Goal: Task Accomplishment & Management: Manage account settings

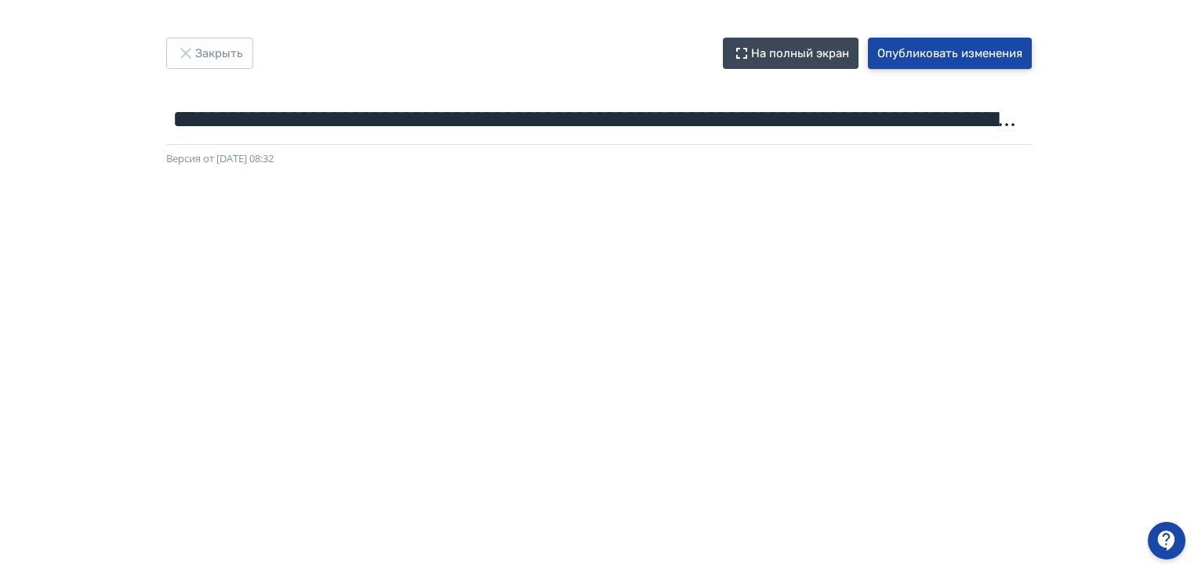
click at [928, 49] on button "Опубликовать изменения" at bounding box center [950, 53] width 164 height 31
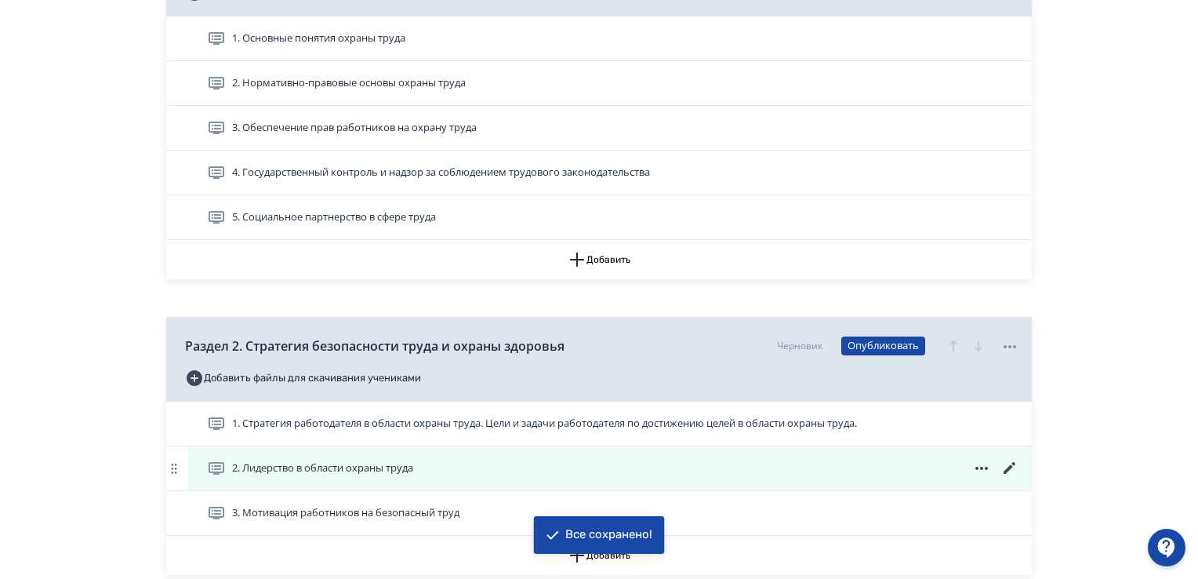
scroll to position [549, 0]
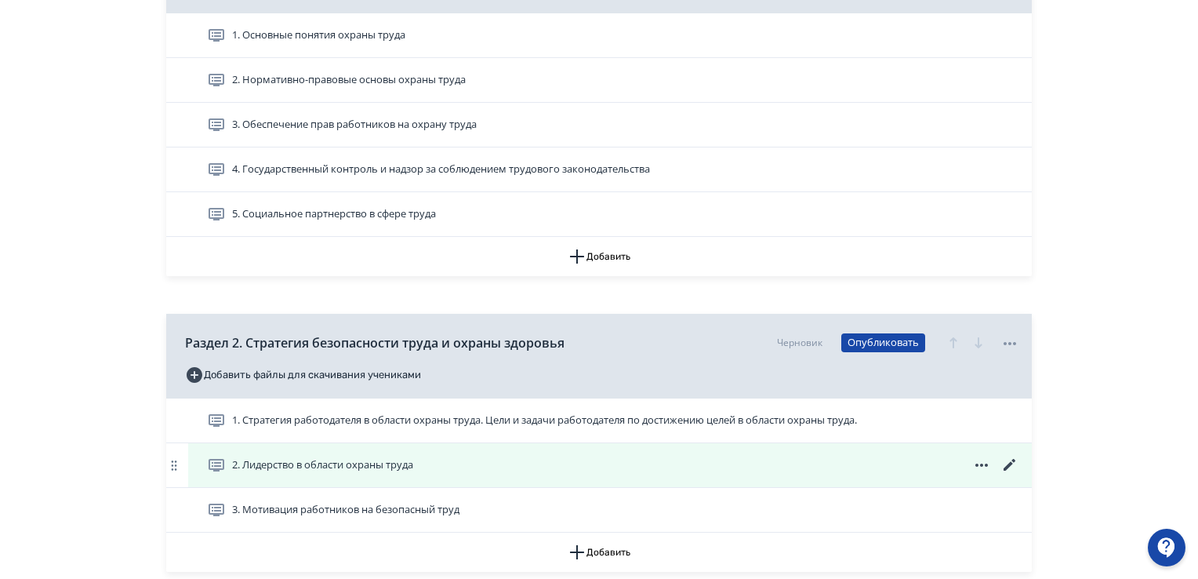
click at [294, 469] on span "2. Лидерство в области охраны труда" at bounding box center [322, 465] width 181 height 16
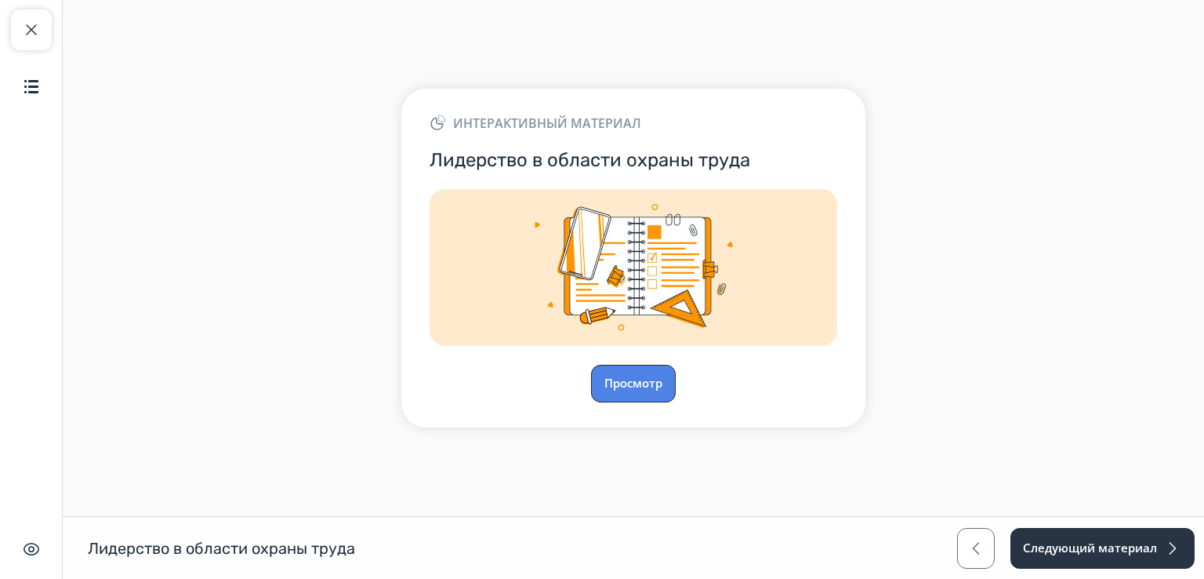
click at [650, 384] on button "Просмотр" at bounding box center [633, 384] width 85 height 38
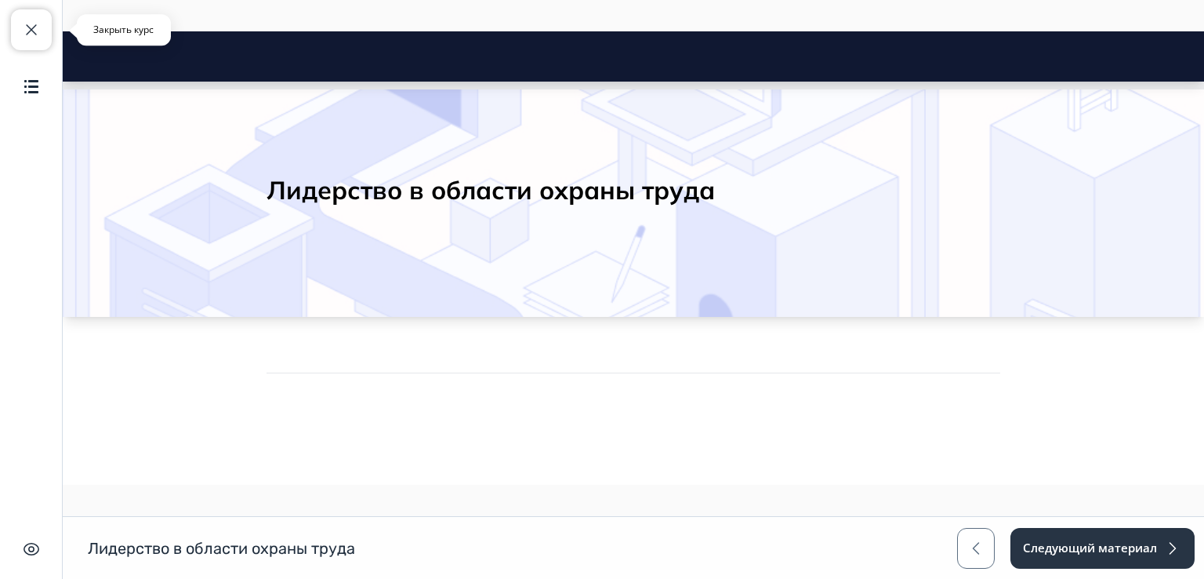
click at [25, 34] on span "button" at bounding box center [31, 29] width 19 height 19
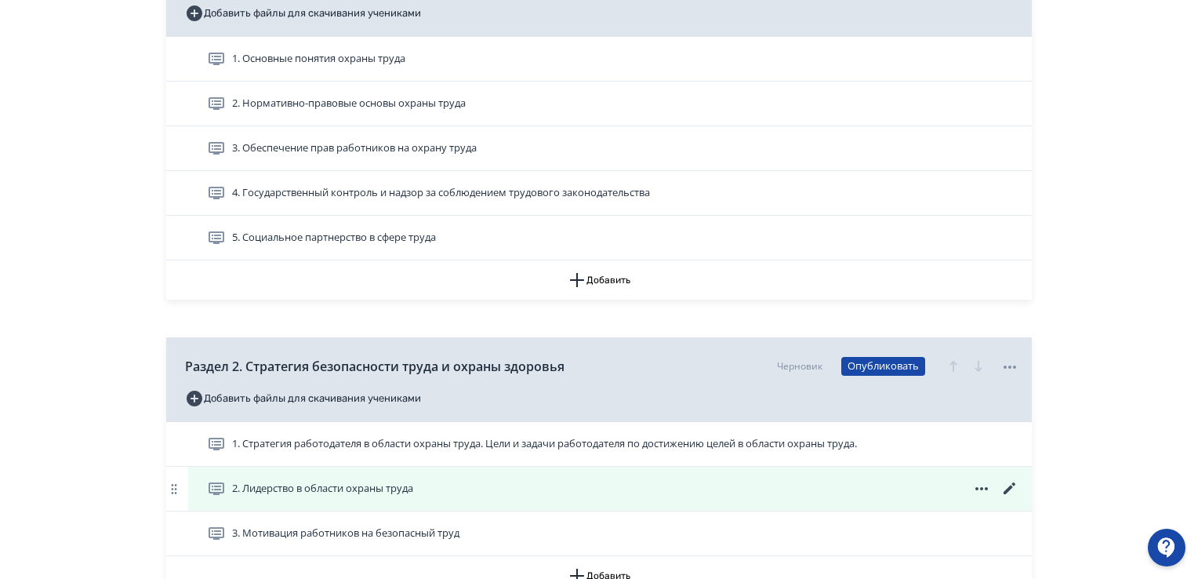
scroll to position [549, 0]
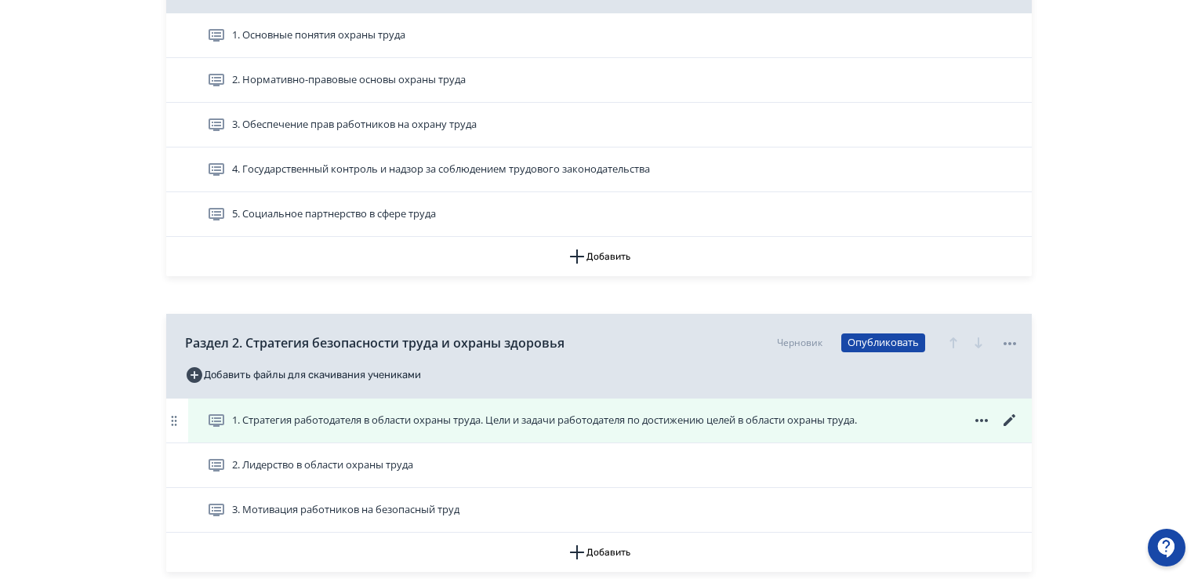
click at [1002, 421] on icon at bounding box center [1009, 420] width 19 height 19
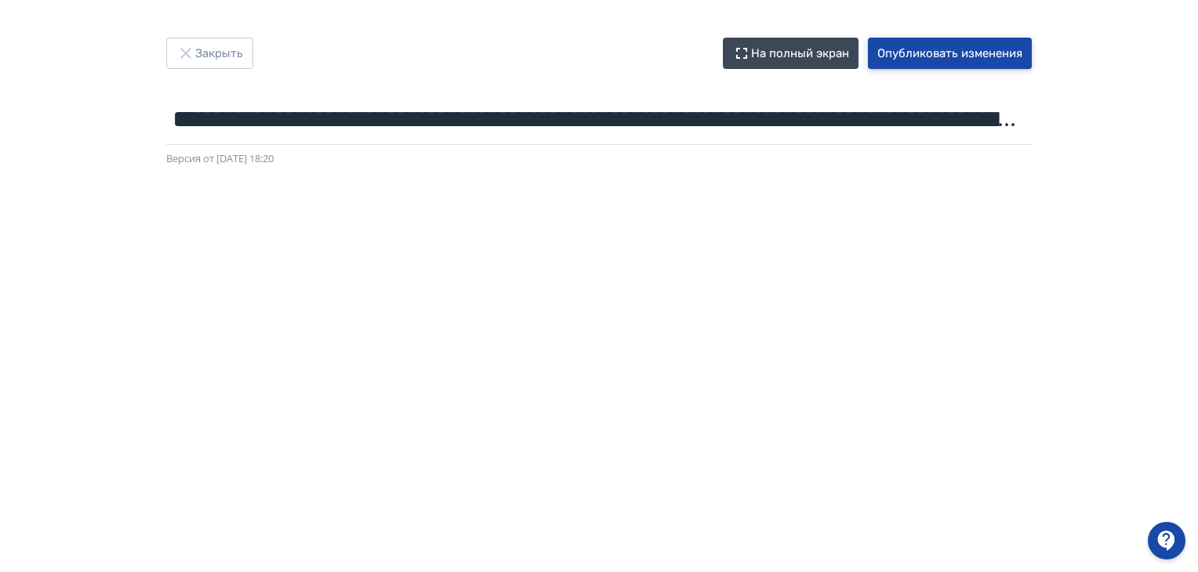
click at [972, 64] on button "Опубликовать изменения" at bounding box center [950, 53] width 164 height 31
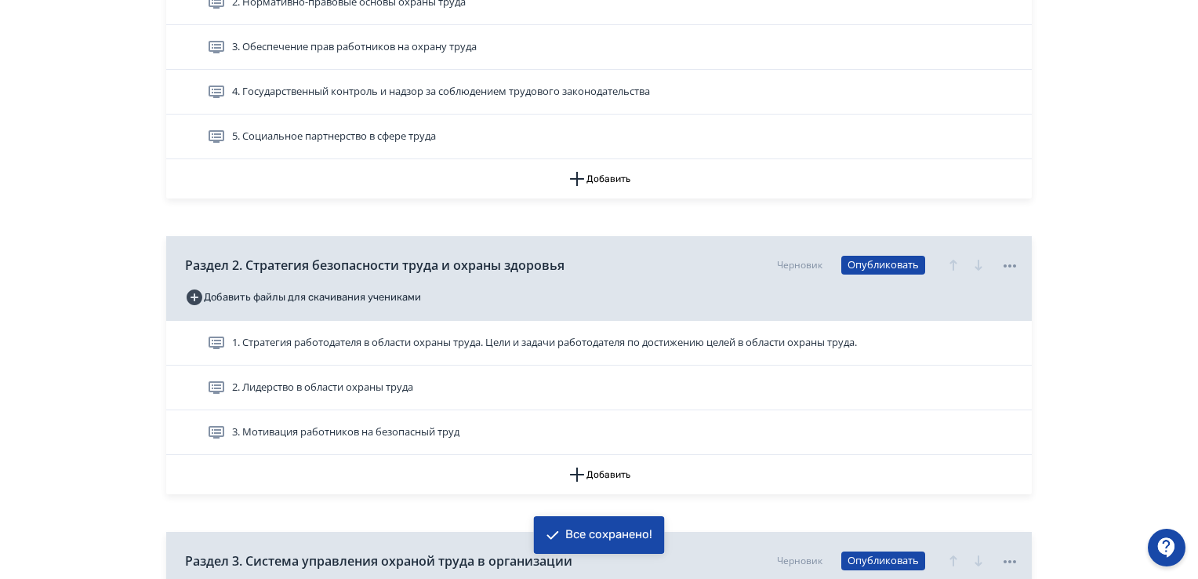
scroll to position [627, 0]
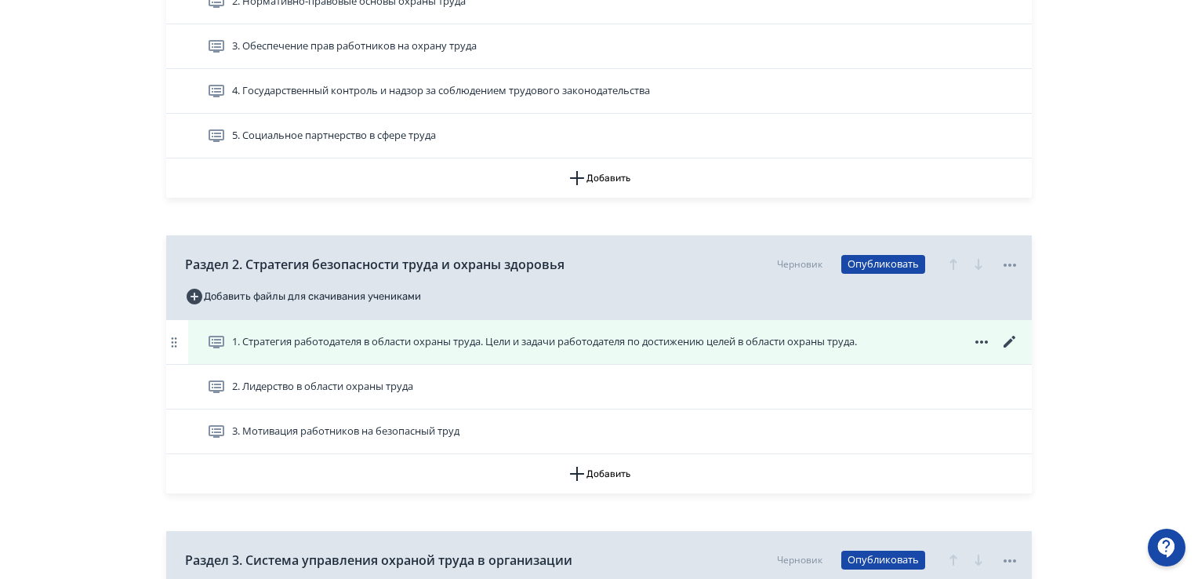
click at [854, 339] on span "1. Стратегия работодателя в области охраны труда. Цели и задачи работодателя по…" at bounding box center [544, 342] width 625 height 16
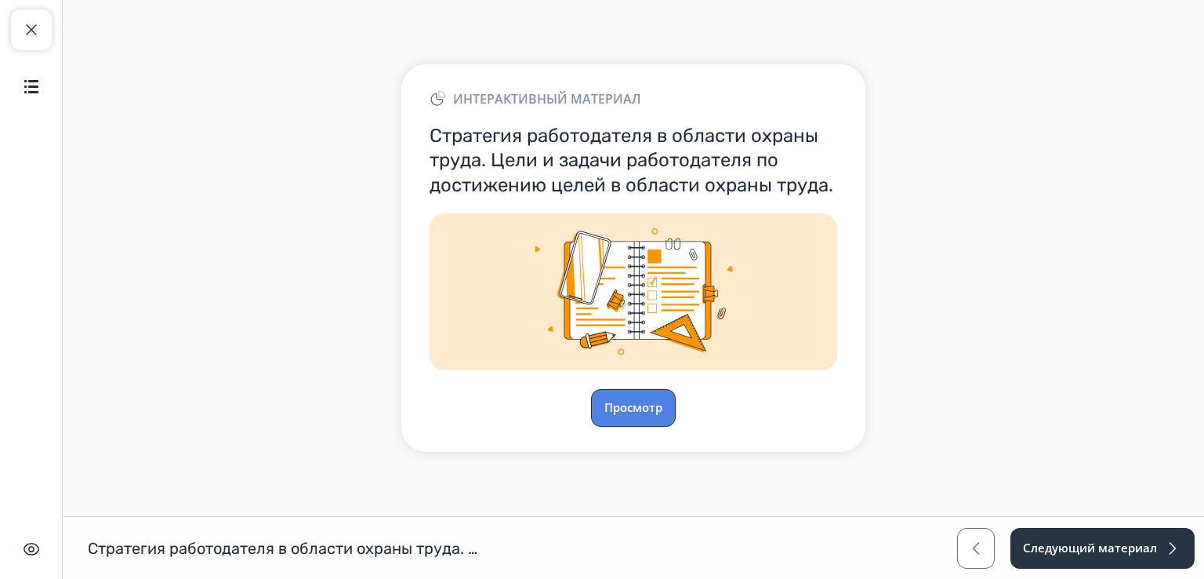
click at [645, 408] on button "Просмотр" at bounding box center [633, 408] width 85 height 38
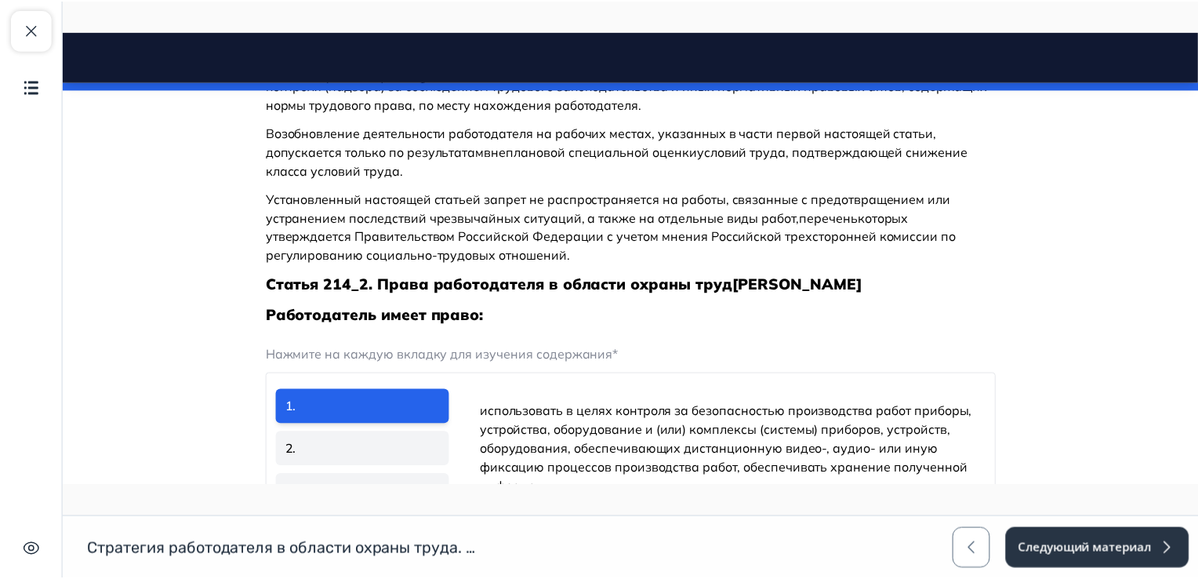
scroll to position [2394, 0]
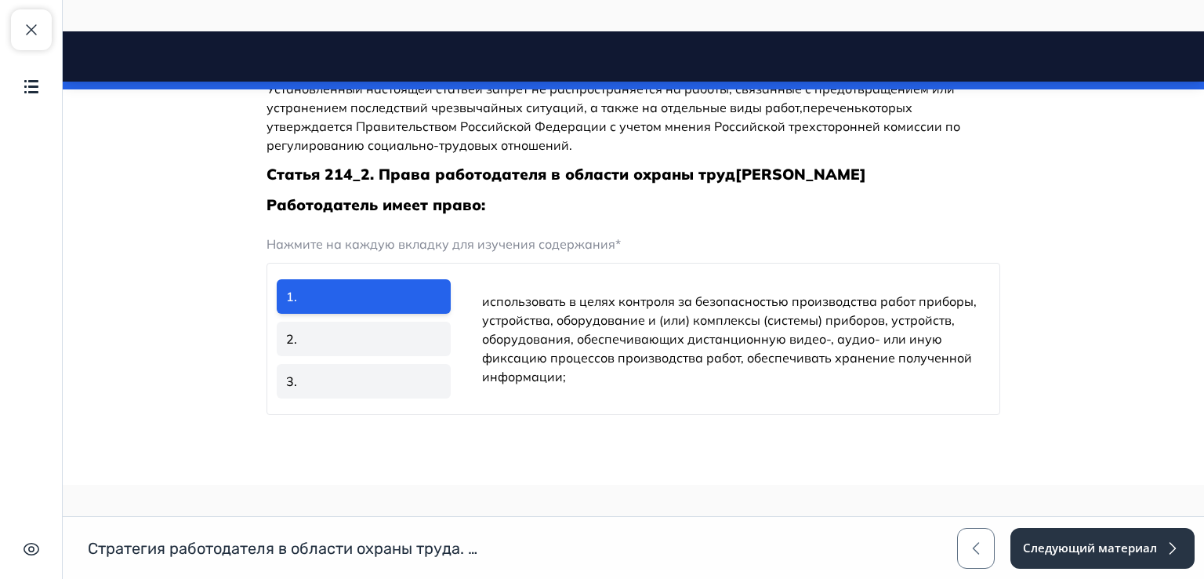
drag, startPoint x: 34, startPoint y: 23, endPoint x: 62, endPoint y: 147, distance: 127.0
click at [34, 26] on span "button" at bounding box center [31, 29] width 19 height 19
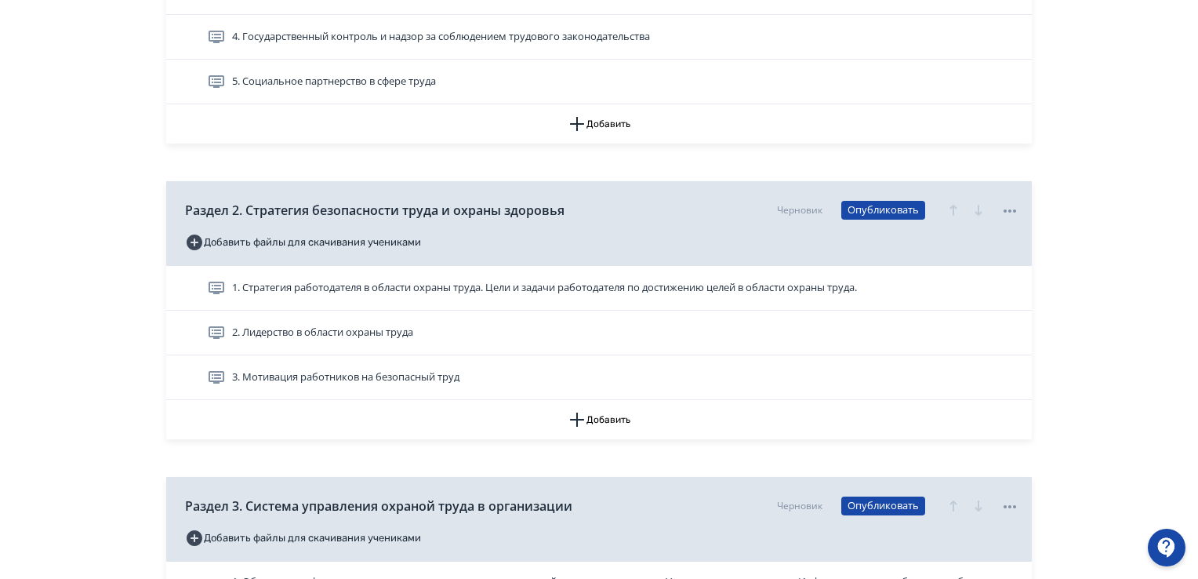
scroll to position [706, 0]
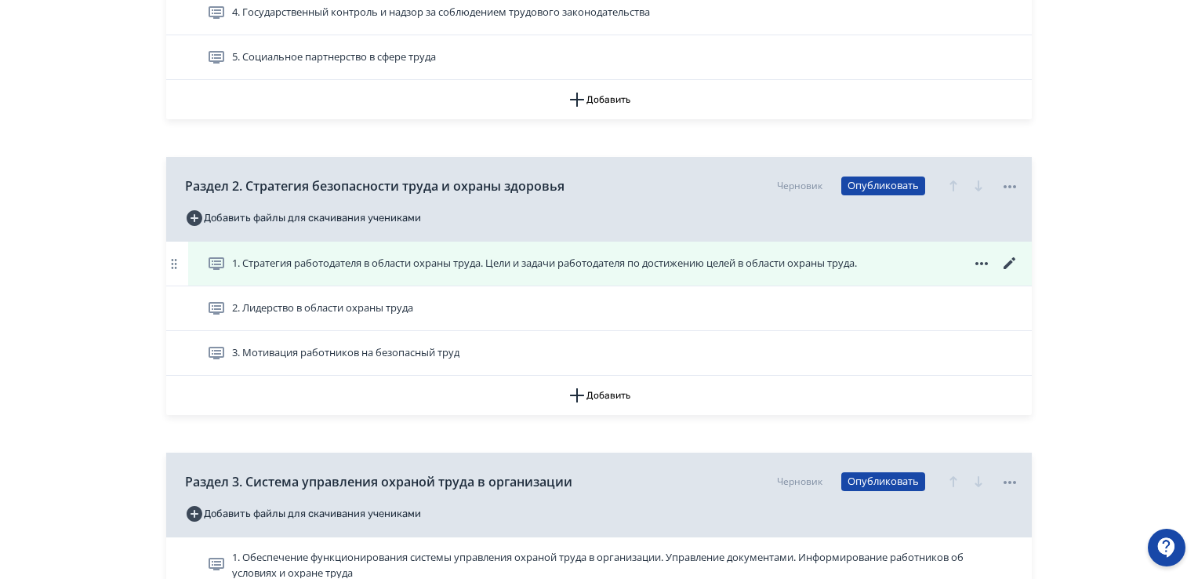
click at [1011, 264] on icon at bounding box center [1009, 263] width 19 height 19
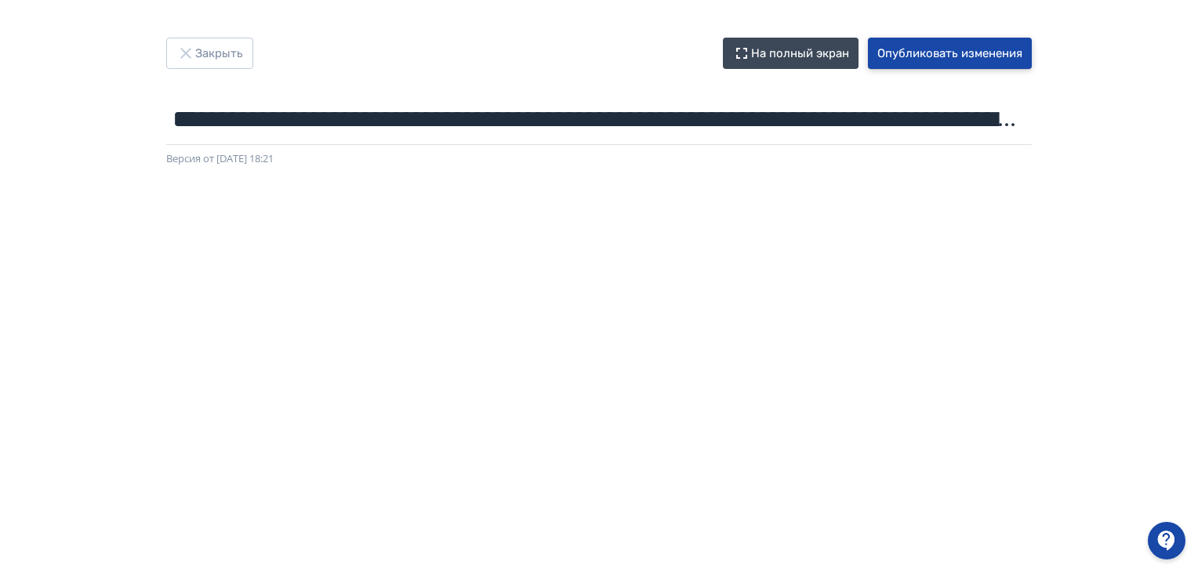
click at [913, 52] on button "Опубликовать изменения" at bounding box center [950, 53] width 164 height 31
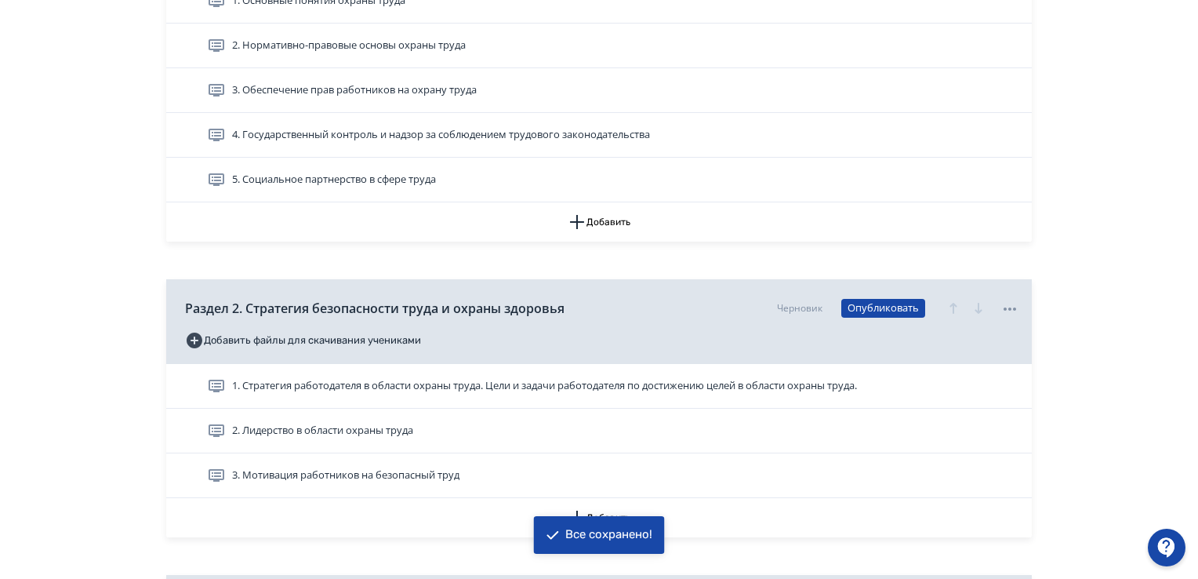
scroll to position [706, 0]
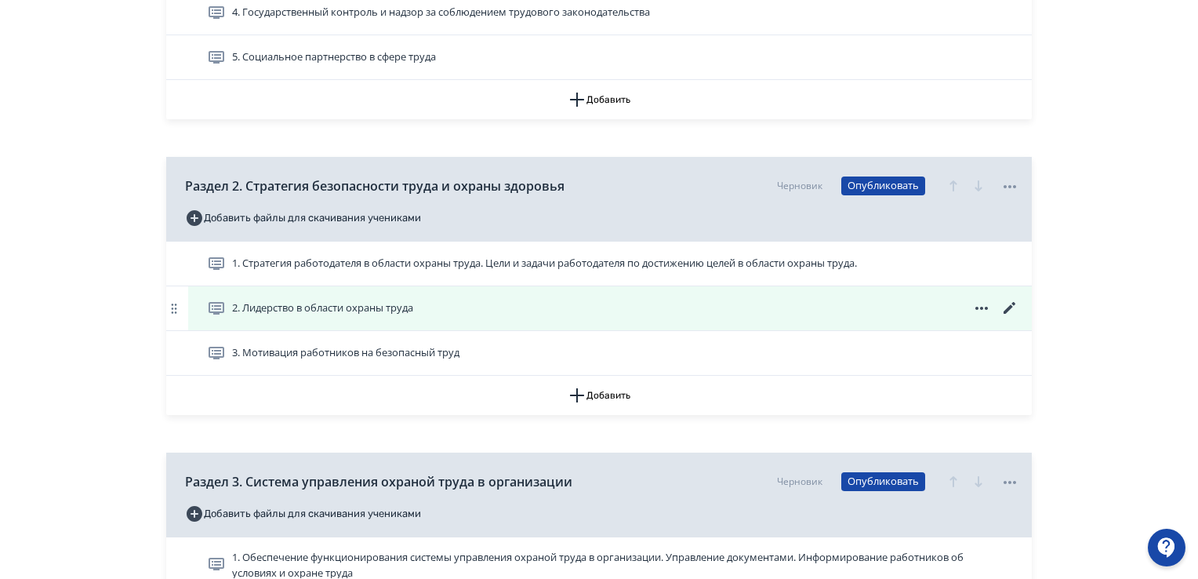
click at [1007, 302] on icon at bounding box center [1009, 308] width 19 height 19
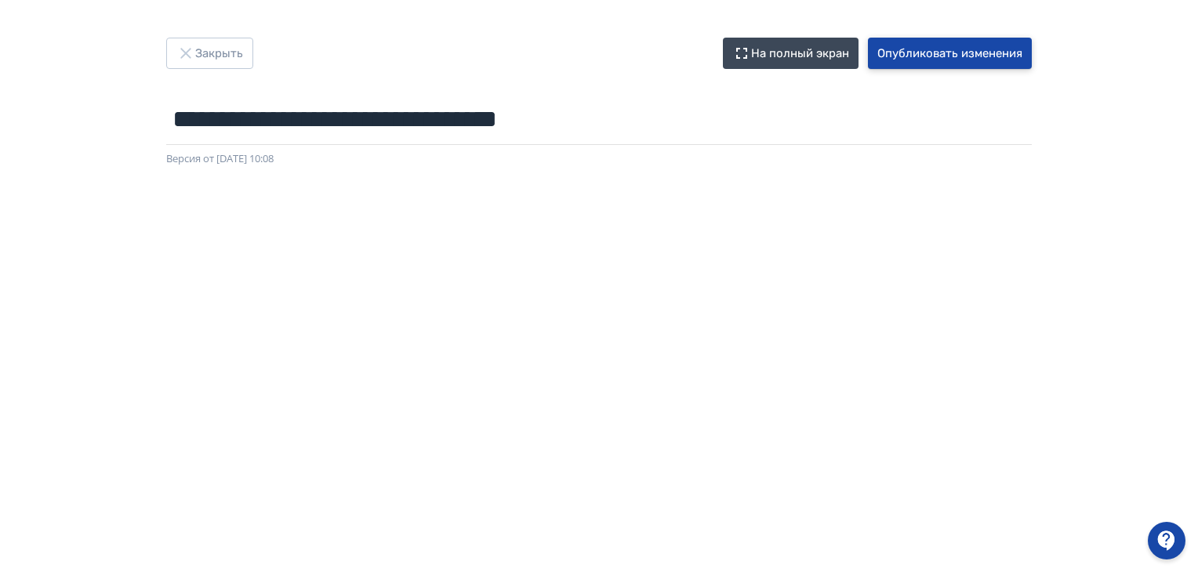
click at [925, 55] on button "Опубликовать изменения" at bounding box center [950, 53] width 164 height 31
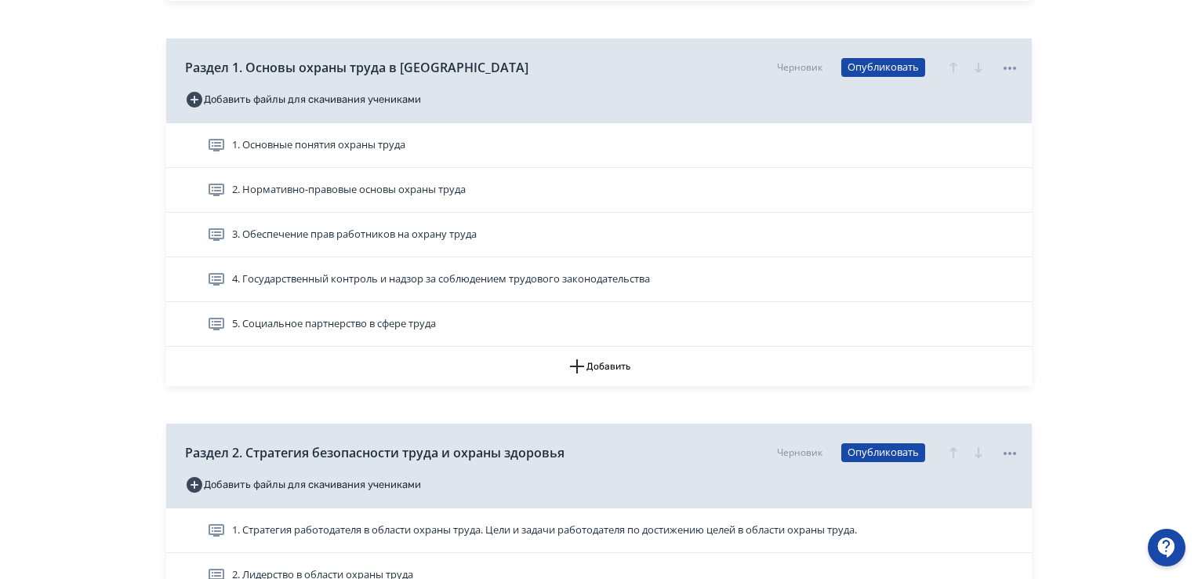
scroll to position [549, 0]
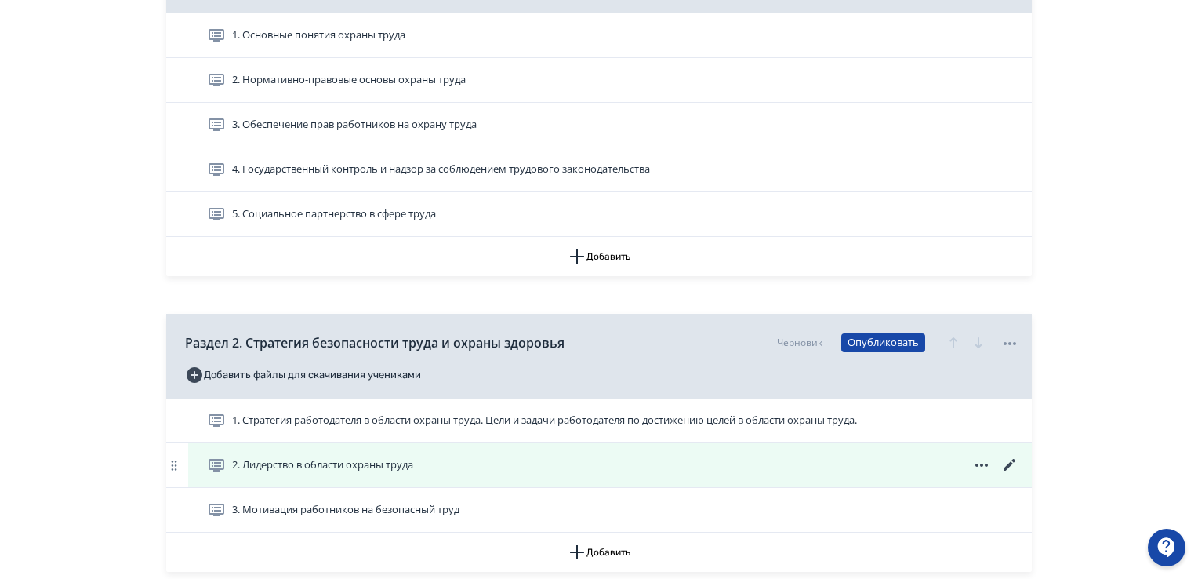
click at [1008, 465] on icon at bounding box center [1010, 465] width 12 height 12
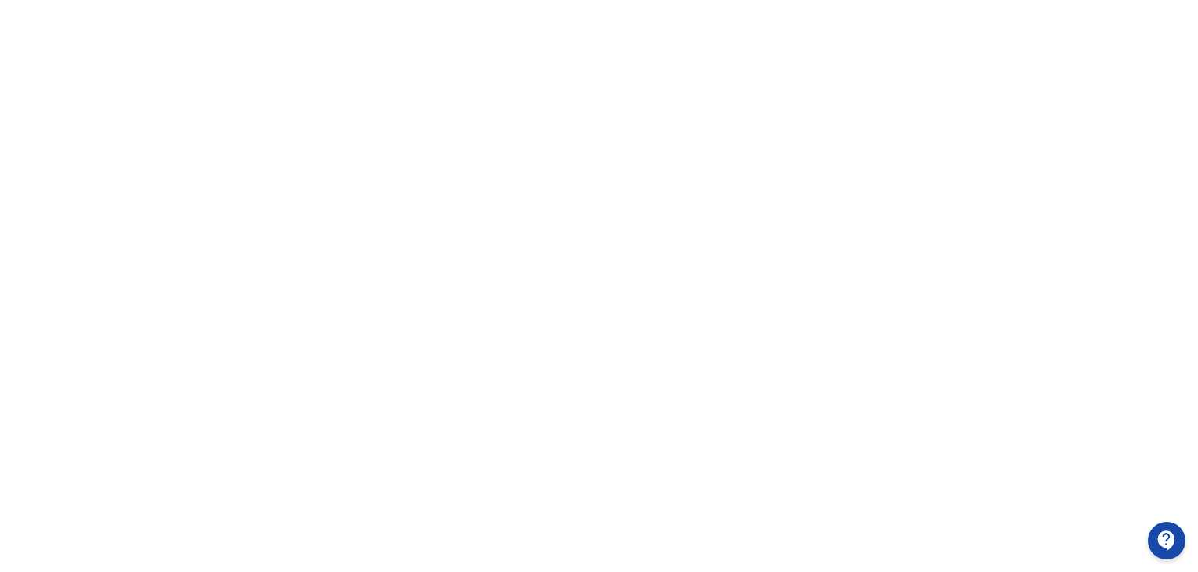
scroll to position [331, 0]
